Goal: Find specific page/section: Find specific page/section

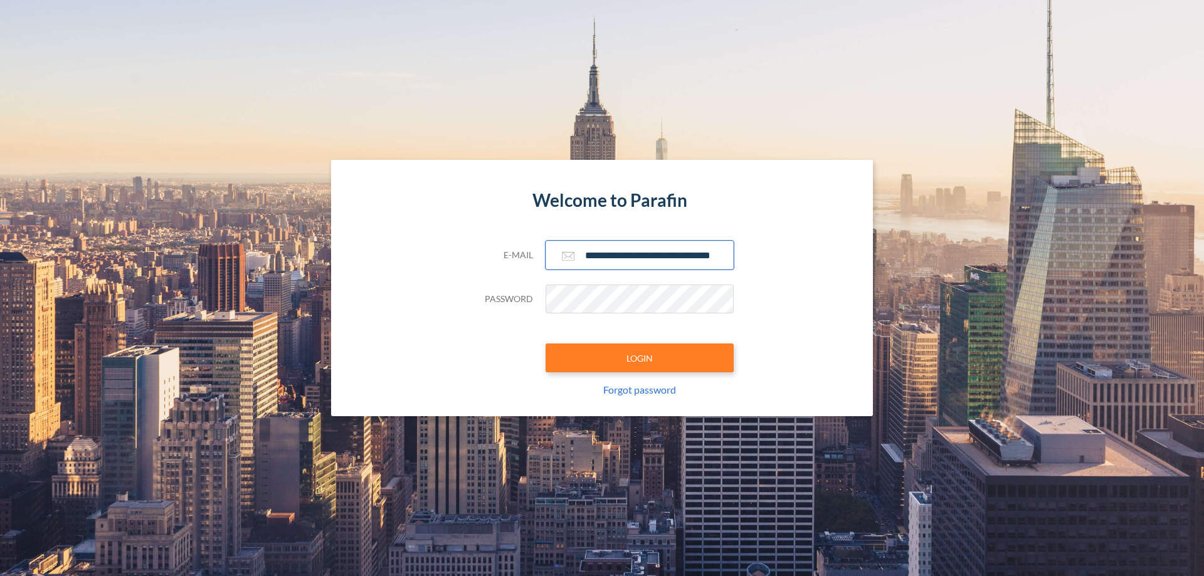
type input "**********"
click at [640, 358] on button "LOGIN" at bounding box center [640, 358] width 188 height 29
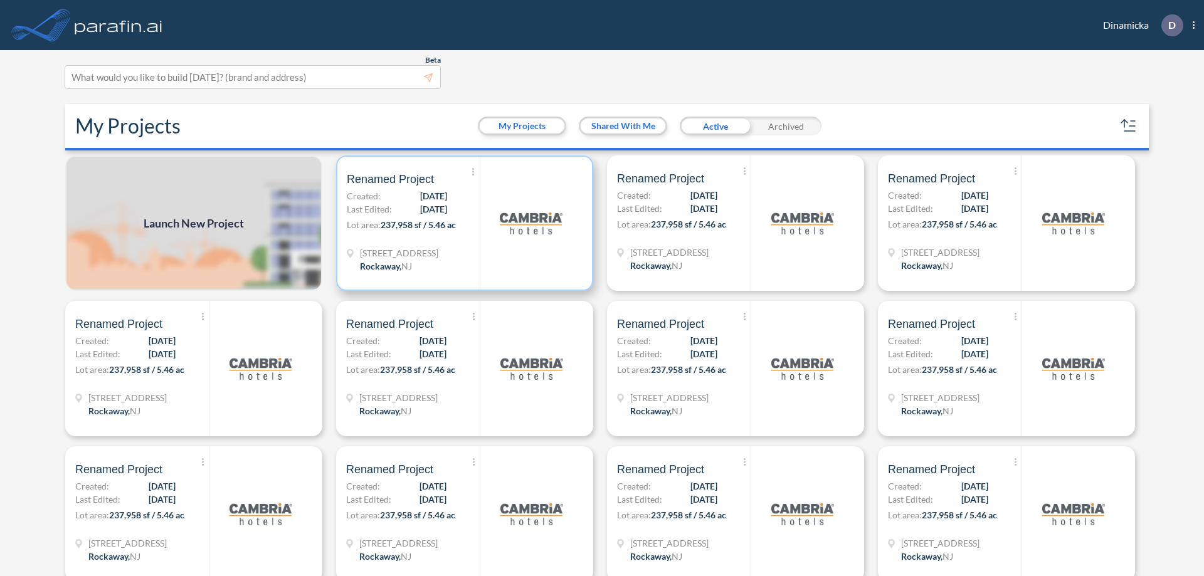
scroll to position [3, 0]
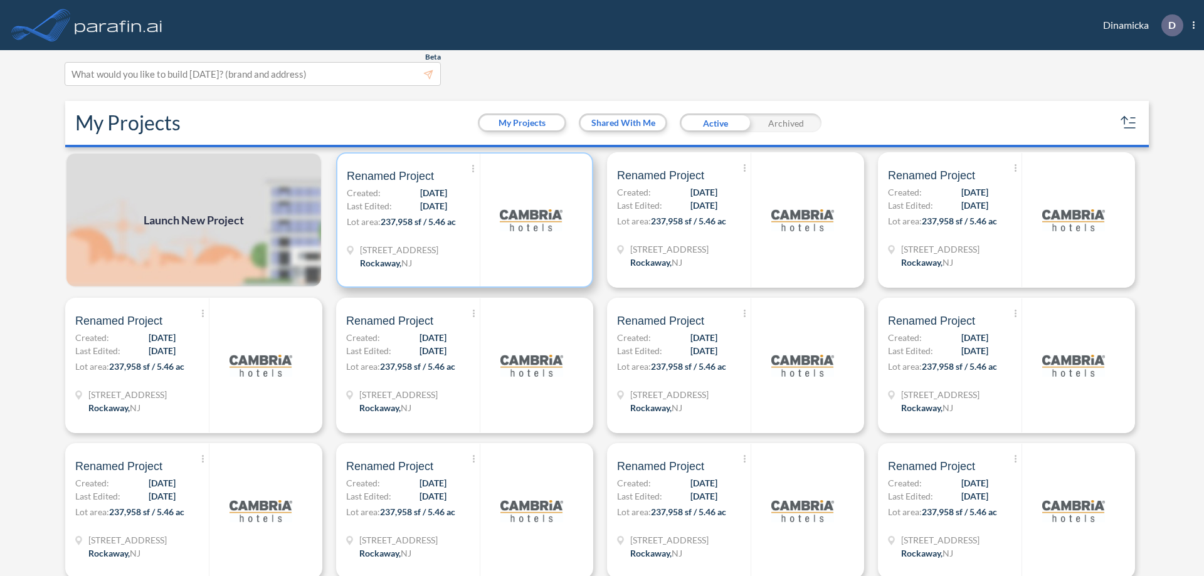
click at [462, 220] on p "Lot area: 237,958 sf / 5.46 ac" at bounding box center [413, 224] width 133 height 18
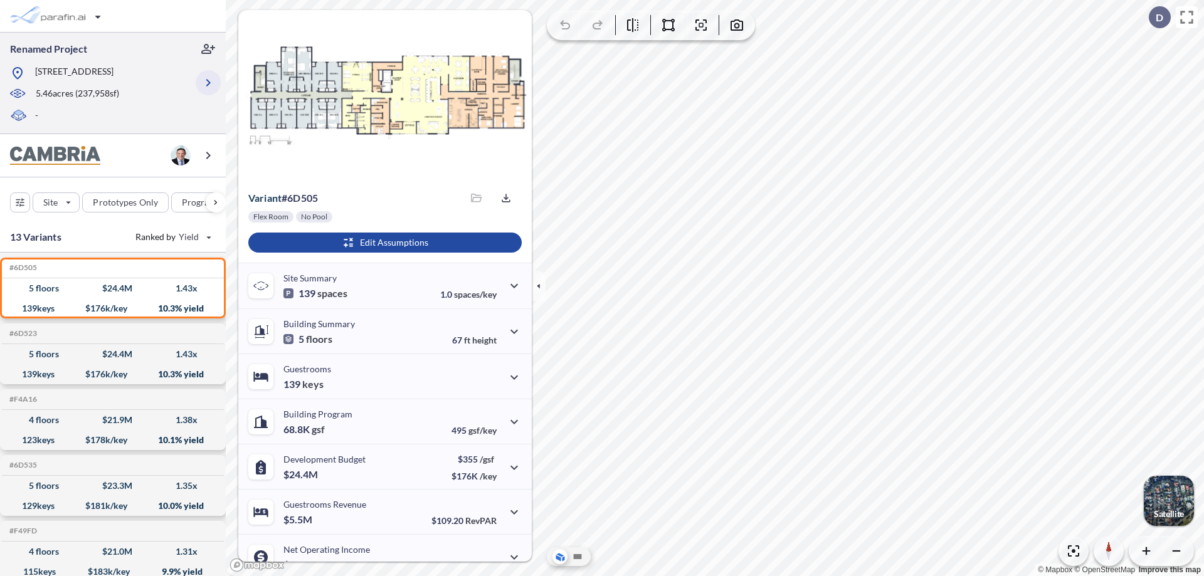
click at [208, 83] on icon "button" at bounding box center [208, 82] width 15 height 15
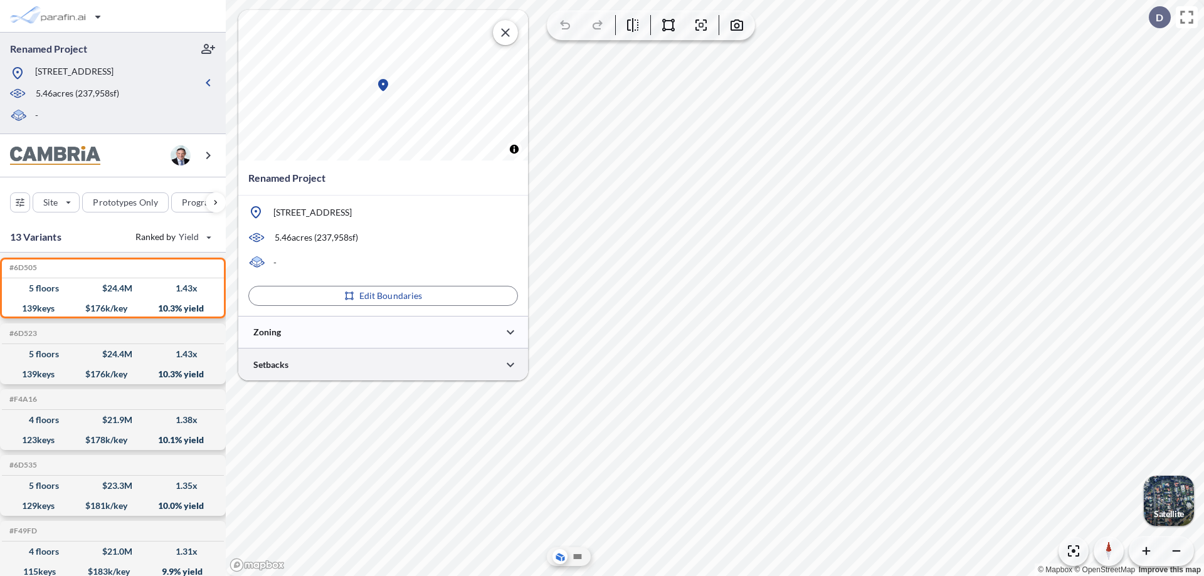
click at [383, 364] on div at bounding box center [383, 365] width 290 height 32
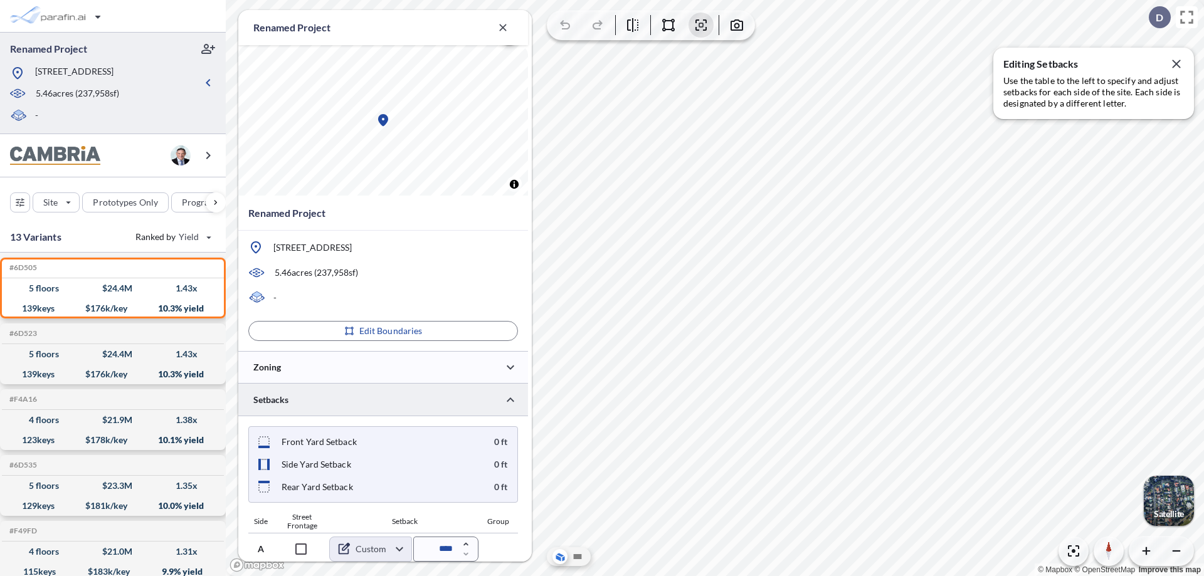
scroll to position [483, 0]
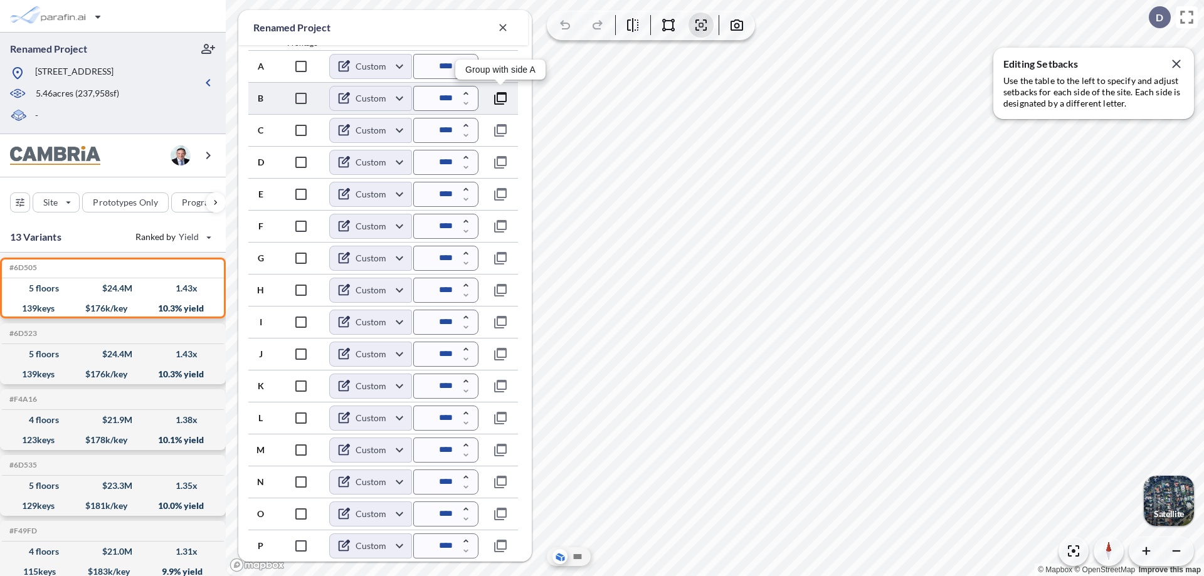
click at [500, 98] on icon "button" at bounding box center [500, 98] width 15 height 15
